Goal: Information Seeking & Learning: Learn about a topic

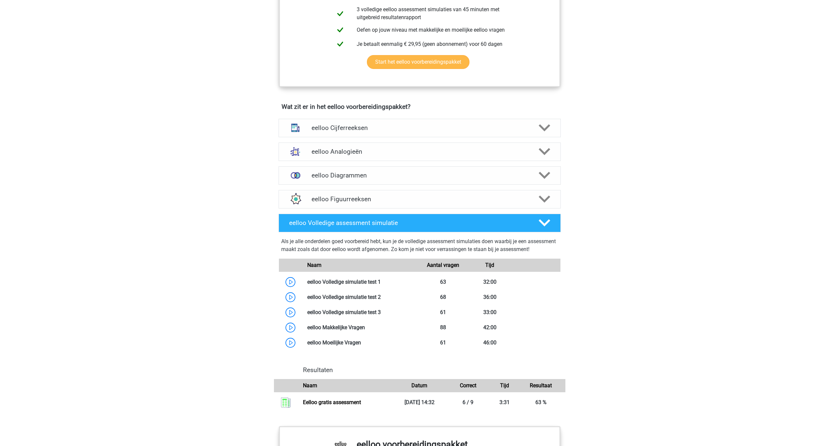
scroll to position [329, 0]
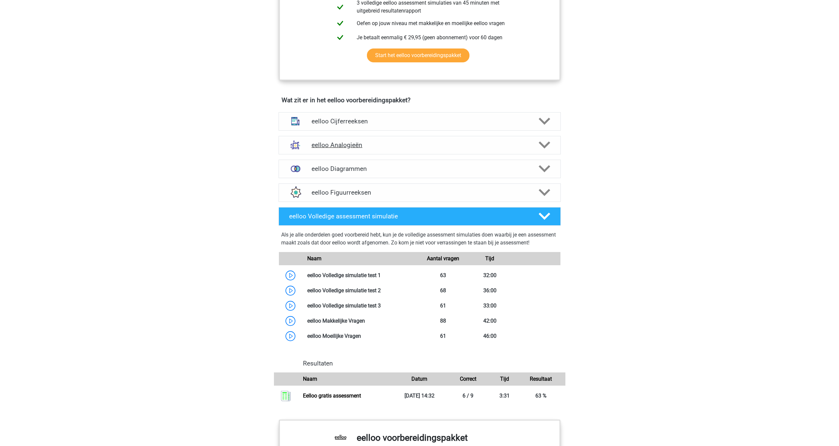
click at [345, 149] on h4 "eelloo Analogieën" at bounding box center [419, 145] width 216 height 8
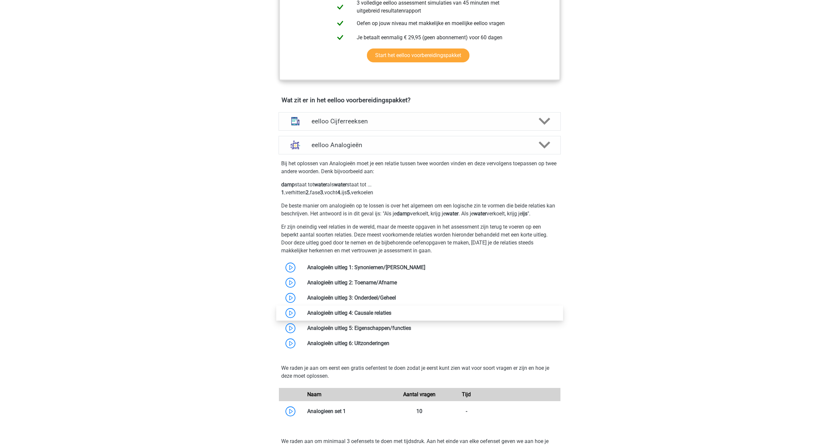
click at [391, 316] on link at bounding box center [391, 312] width 0 height 6
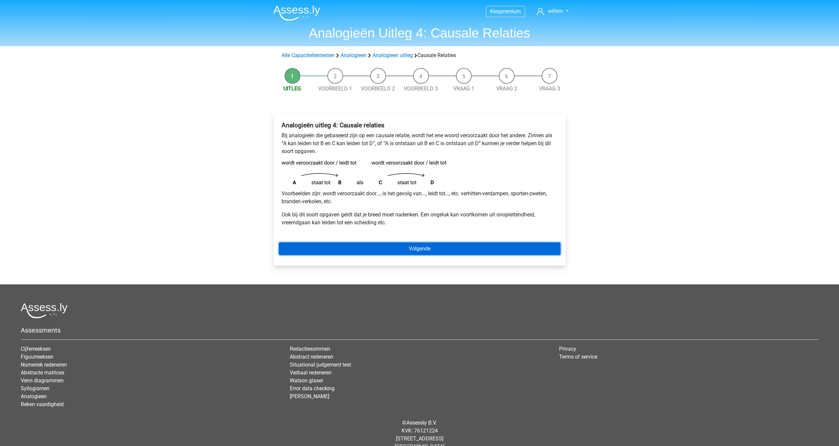
click at [319, 244] on link "Volgende" at bounding box center [419, 248] width 281 height 13
click at [382, 243] on link "Volgende" at bounding box center [419, 248] width 281 height 13
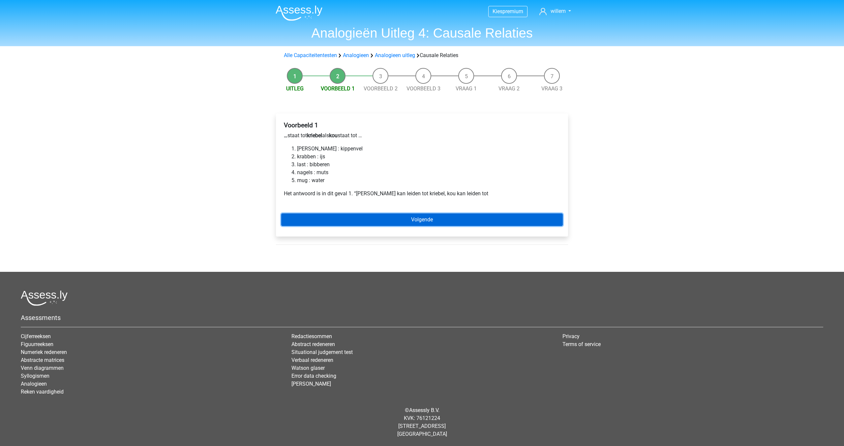
click at [295, 219] on link "Volgende" at bounding box center [421, 219] width 281 height 13
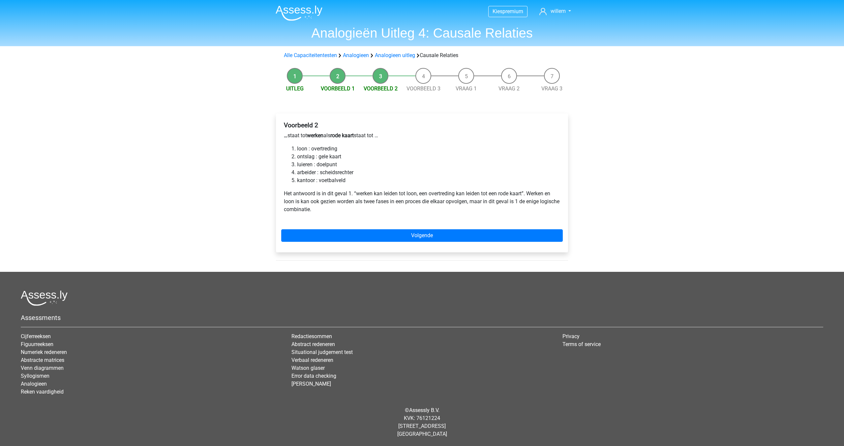
click at [293, 77] on li "Uitleg" at bounding box center [294, 80] width 43 height 25
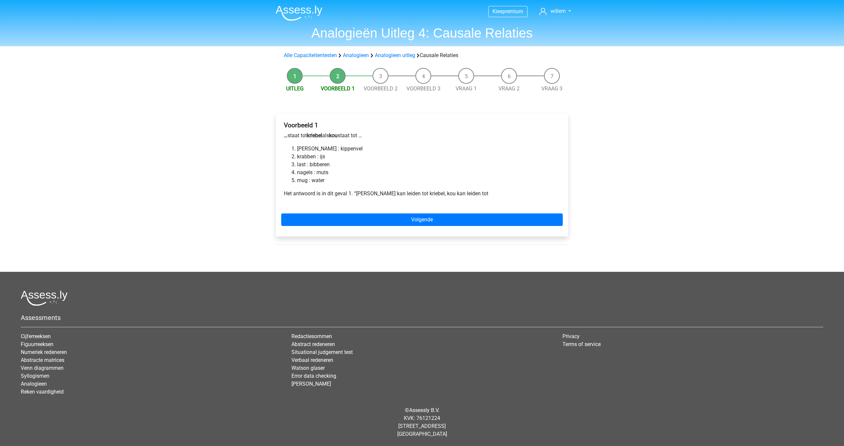
click at [417, 207] on div "Voorbeeld 1 … staat tot kriebel als kou staat tot … [PERSON_NAME] : [PERSON_NAM…" at bounding box center [422, 174] width 292 height 123
click at [419, 216] on link "Volgende" at bounding box center [421, 219] width 281 height 13
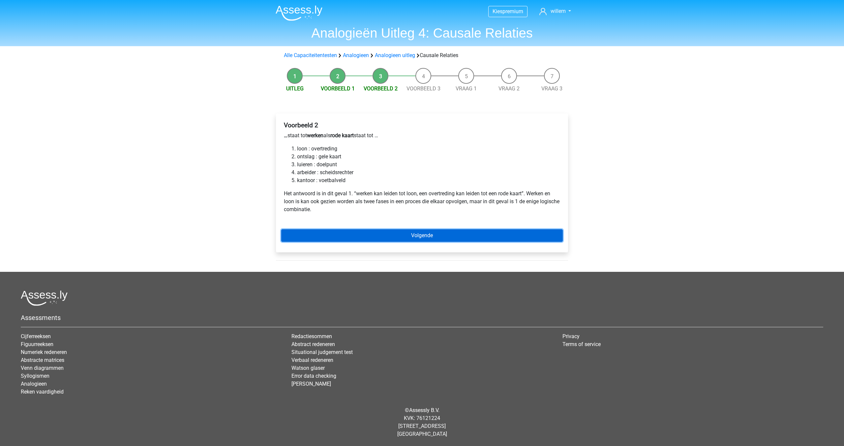
click at [432, 237] on link "Volgende" at bounding box center [421, 235] width 281 height 13
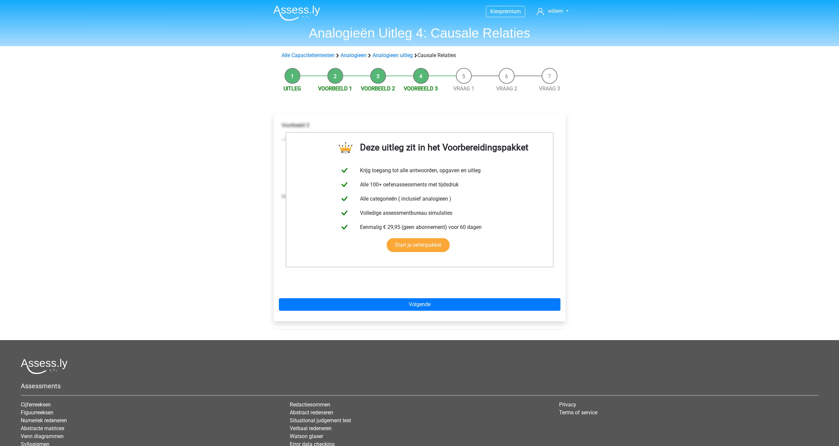
click at [668, 70] on div "Kies premium [PERSON_NAME] [EMAIL_ADDRESS][DOMAIN_NAME]" at bounding box center [419, 257] width 839 height 514
